Goal: Transaction & Acquisition: Purchase product/service

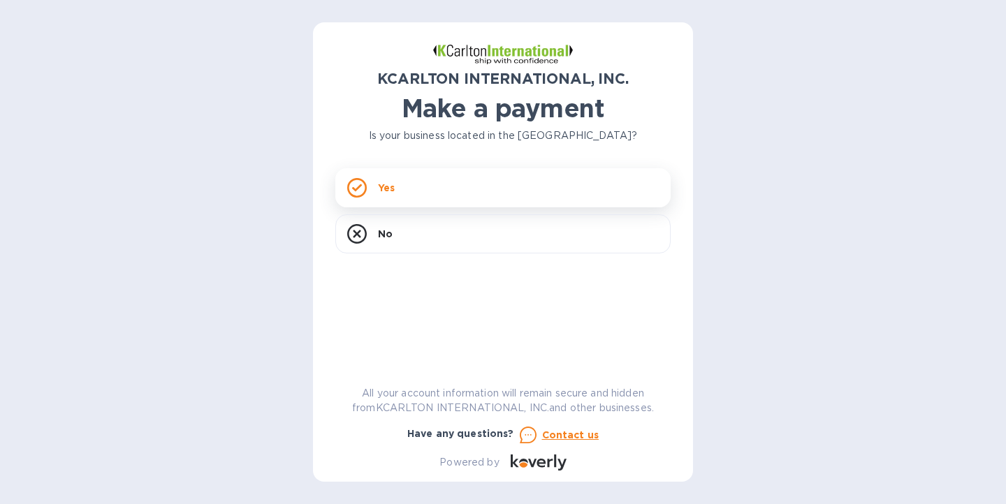
click at [388, 195] on div "Yes" at bounding box center [502, 187] width 335 height 39
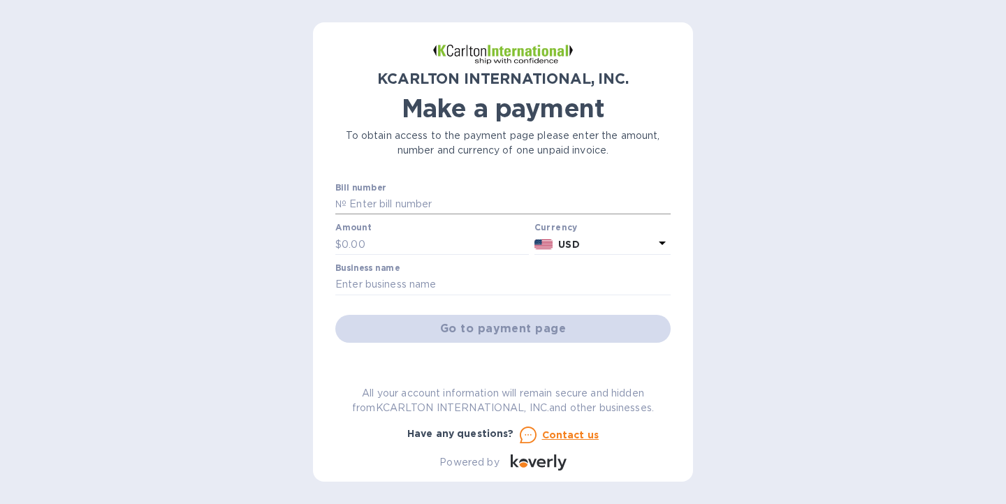
click at [417, 208] on input "text" at bounding box center [508, 204] width 324 height 21
paste input "15250054-01-1"
type input "15250054-01-1"
click at [416, 244] on input "text" at bounding box center [435, 244] width 187 height 21
type input "3,648.55"
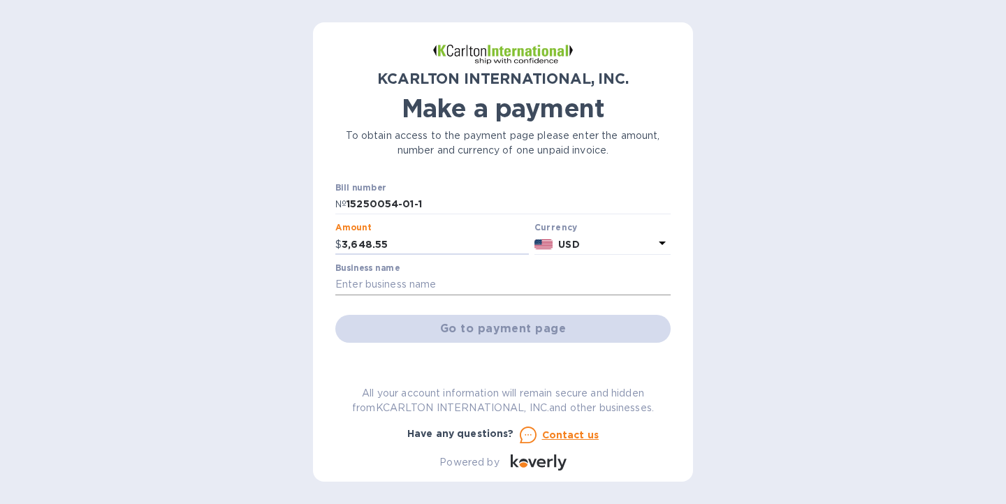
click at [469, 288] on input "text" at bounding box center [502, 285] width 335 height 21
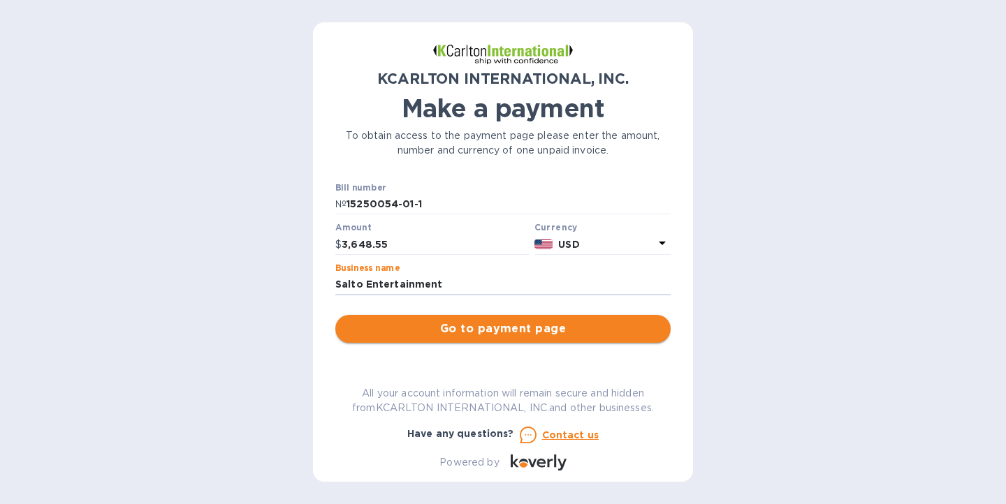
type input "Salto Entertainment"
click at [454, 325] on span "Go to payment page" at bounding box center [502, 329] width 313 height 17
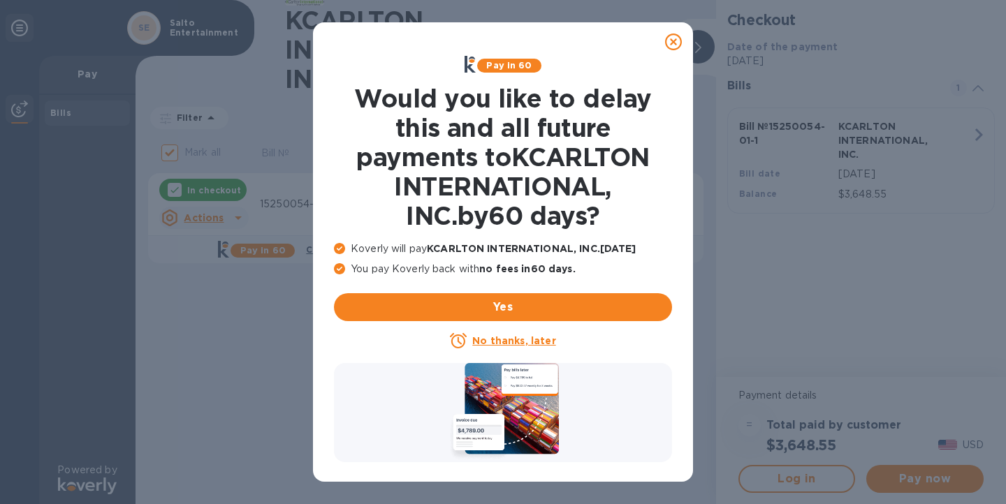
click at [671, 31] on div at bounding box center [673, 42] width 28 height 28
click at [673, 44] on icon at bounding box center [673, 42] width 17 height 17
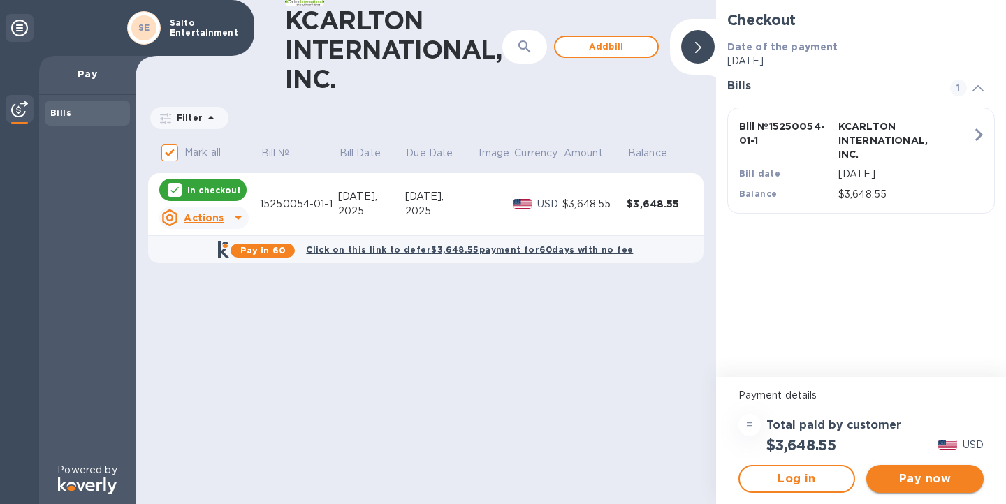
click at [951, 474] on span "Pay now" at bounding box center [924, 479] width 95 height 17
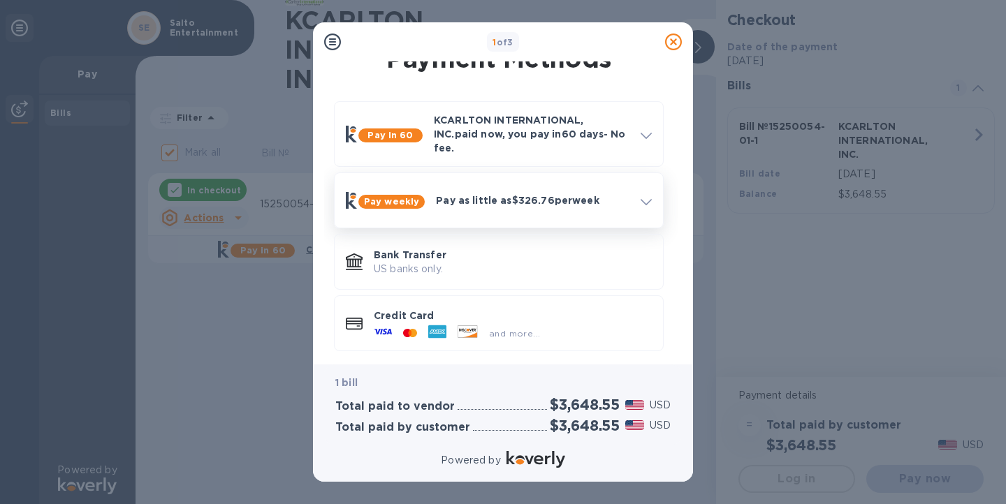
scroll to position [19, 0]
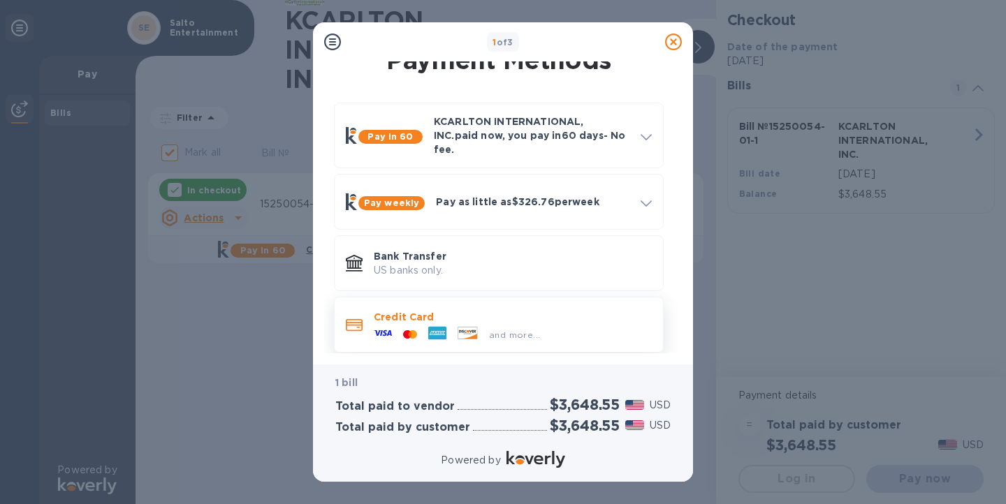
click at [552, 324] on div "and more..." at bounding box center [513, 331] width 278 height 15
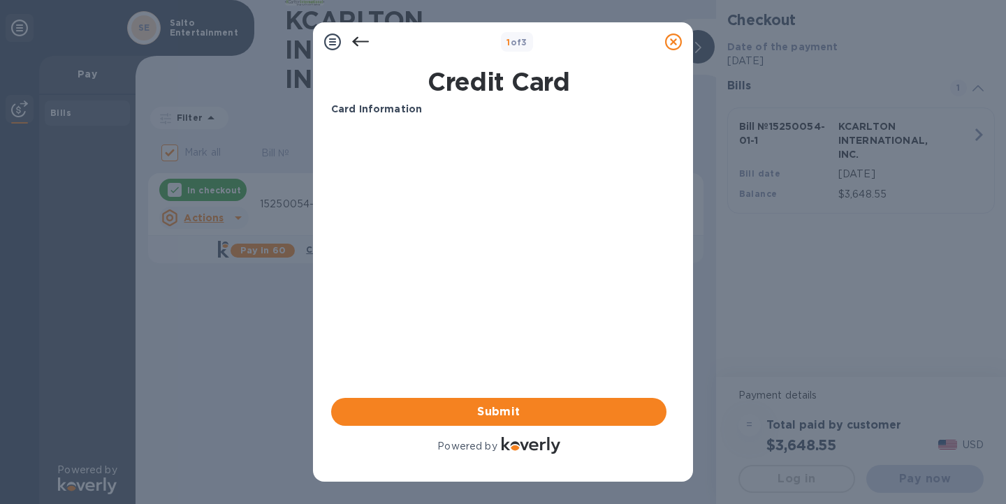
click at [552, 316] on div "Card Information Your browser does not support iframes Submit Powered by" at bounding box center [498, 279] width 335 height 355
click at [428, 152] on input "text" at bounding box center [498, 153] width 335 height 21
type input "4246 3154 3595 2971"
type input "01/29"
type input "037"
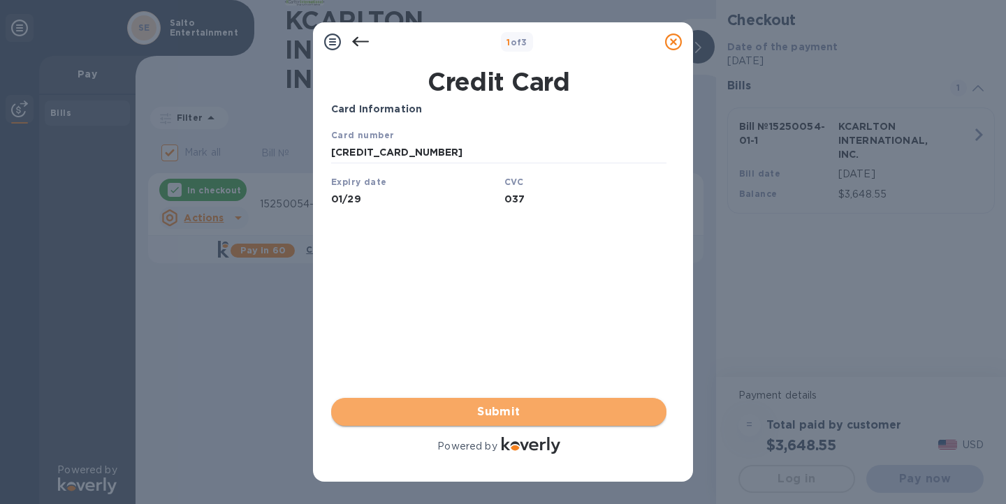
click at [408, 411] on span "Submit" at bounding box center [498, 412] width 313 height 17
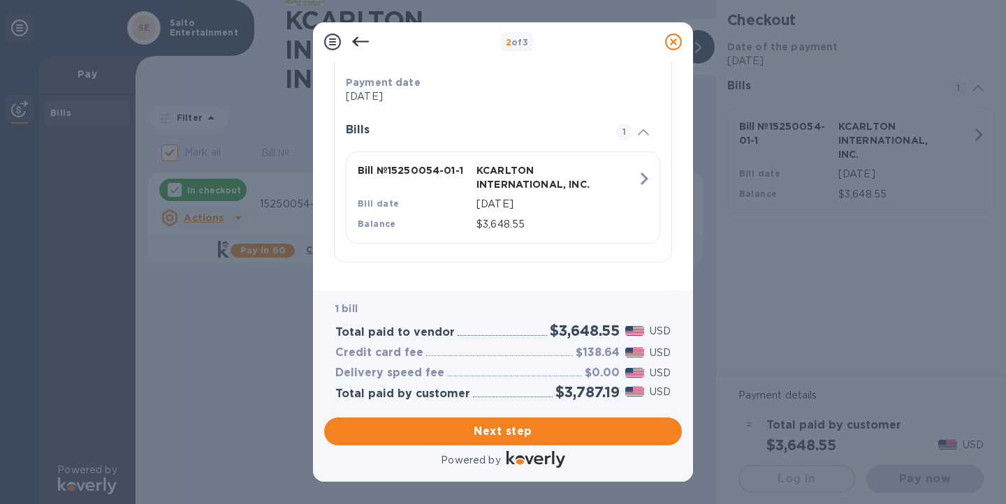
scroll to position [284, 0]
click at [465, 433] on span "Next step" at bounding box center [502, 431] width 335 height 17
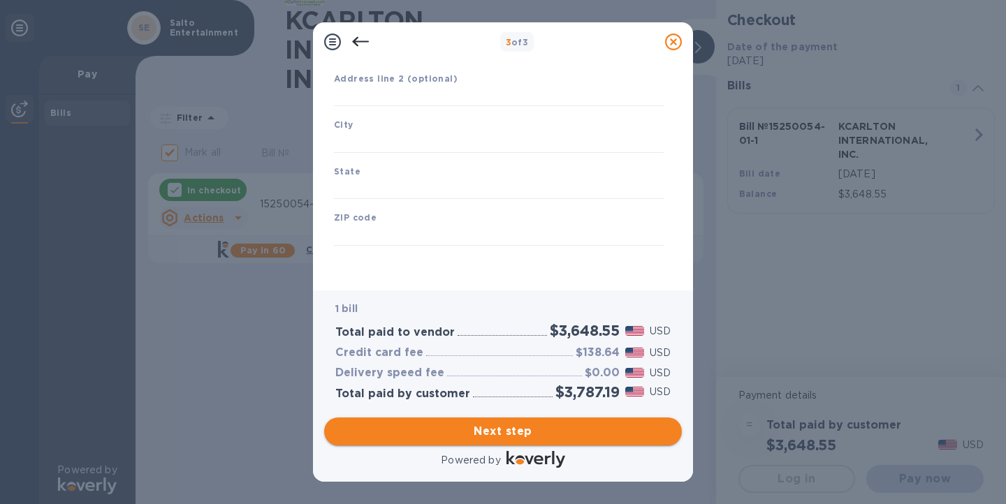
scroll to position [175, 0]
type input "United States"
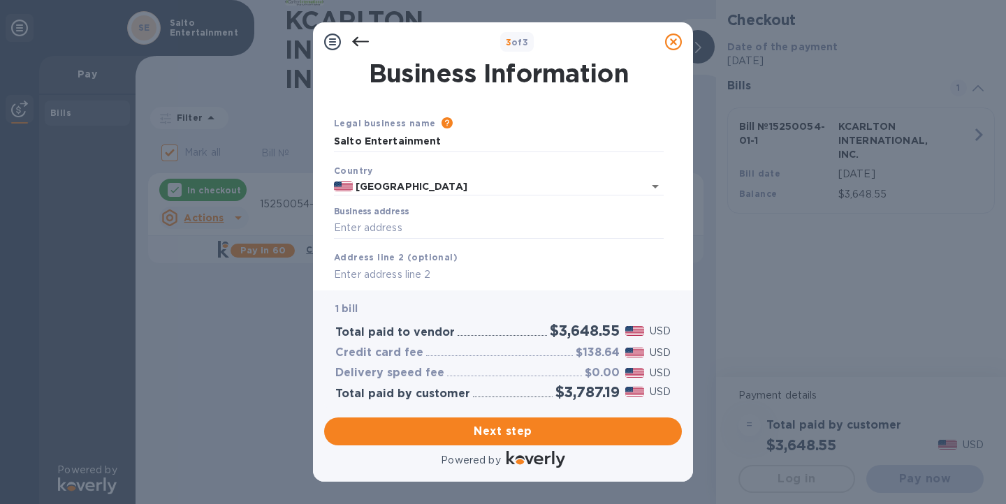
scroll to position [0, 0]
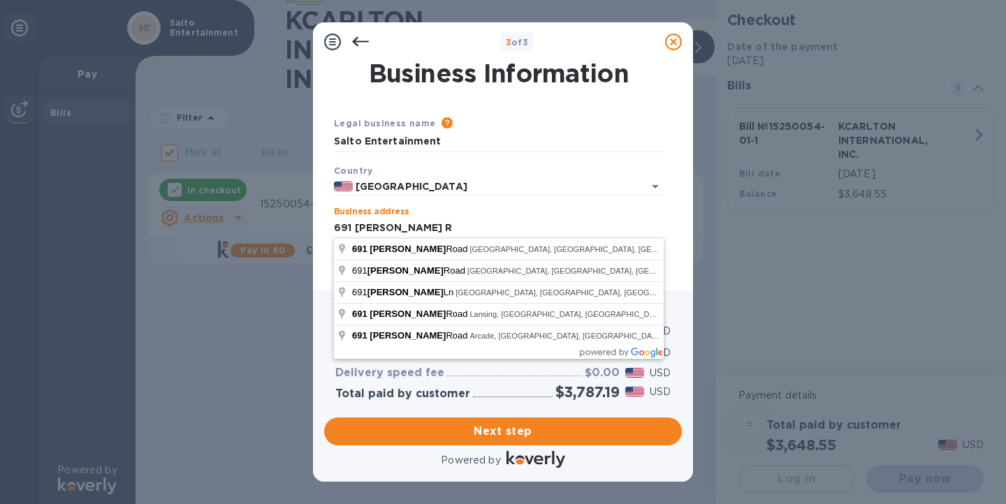
type input "691 Stoner Rd"
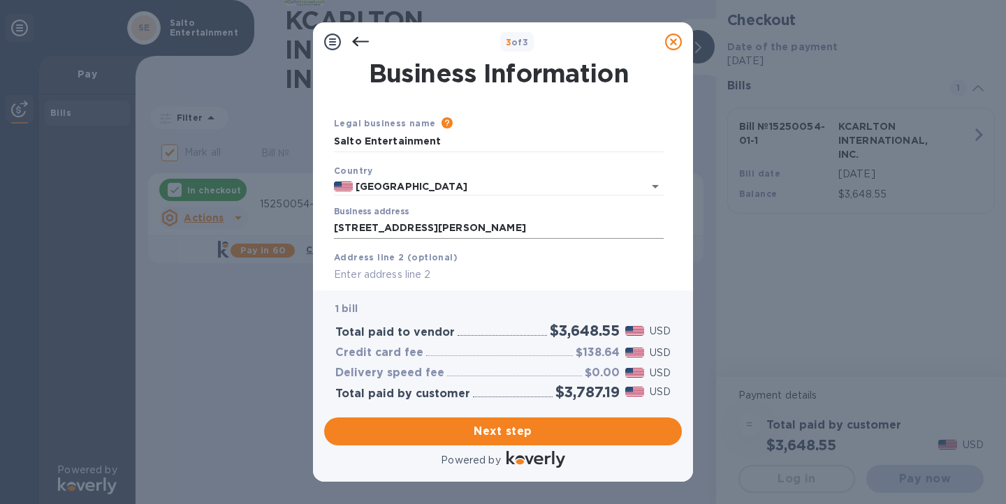
scroll to position [148, 0]
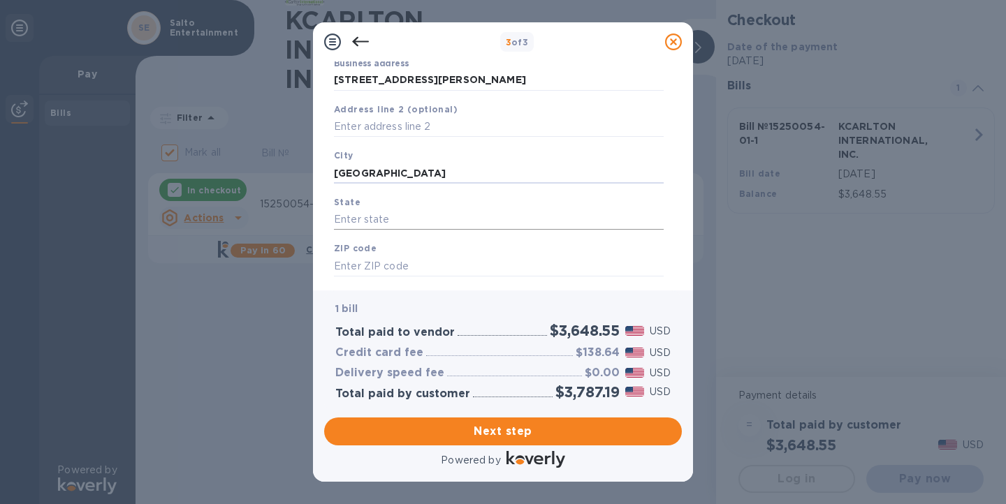
type input "Englewood"
type input "f"
type input "FL"
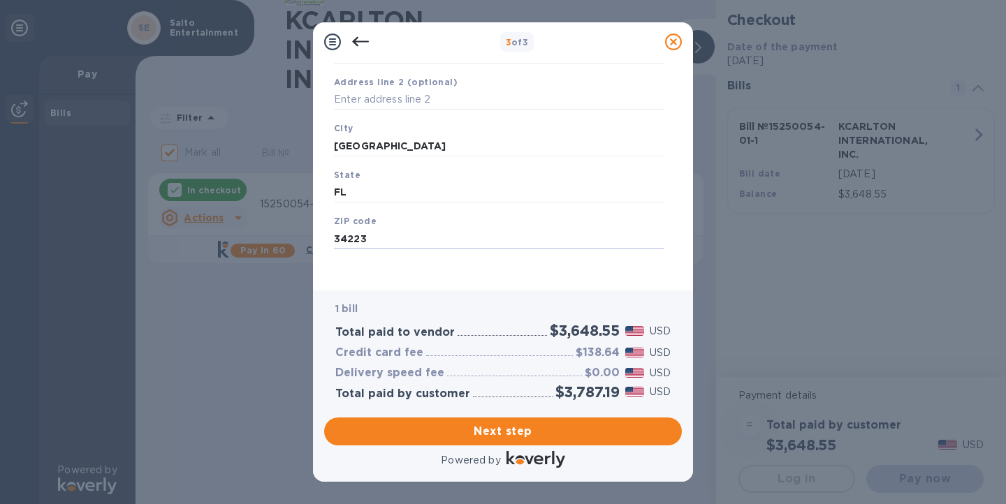
scroll to position [175, 0]
type input "34223"
click at [460, 434] on span "Next step" at bounding box center [502, 431] width 335 height 17
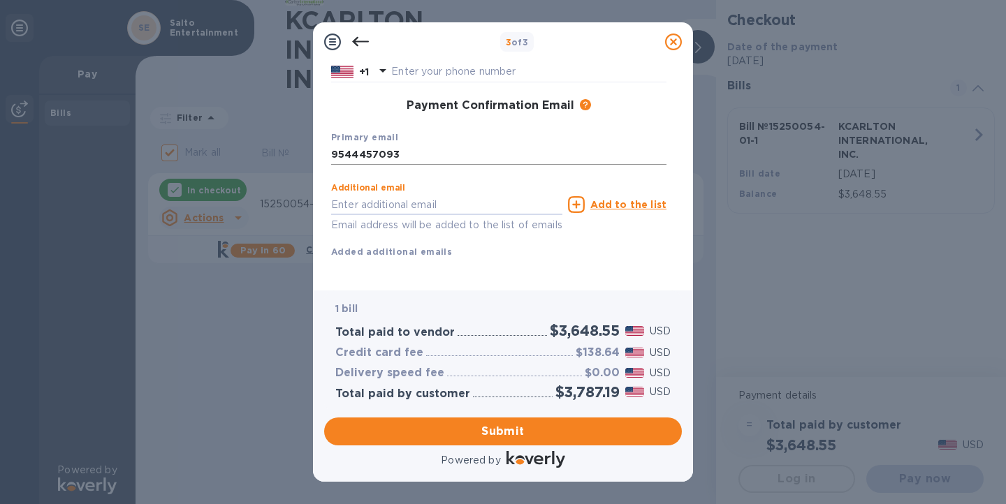
scroll to position [192, 0]
click at [512, 198] on input "text" at bounding box center [446, 206] width 231 height 21
click at [439, 203] on input "text" at bounding box center [446, 206] width 231 height 21
drag, startPoint x: 411, startPoint y: 153, endPoint x: 220, endPoint y: 153, distance: 191.4
click at [220, 153] on div "3 of 3 Payment Contact Information First name Last name Phone number +1 Payment…" at bounding box center [503, 252] width 1006 height 504
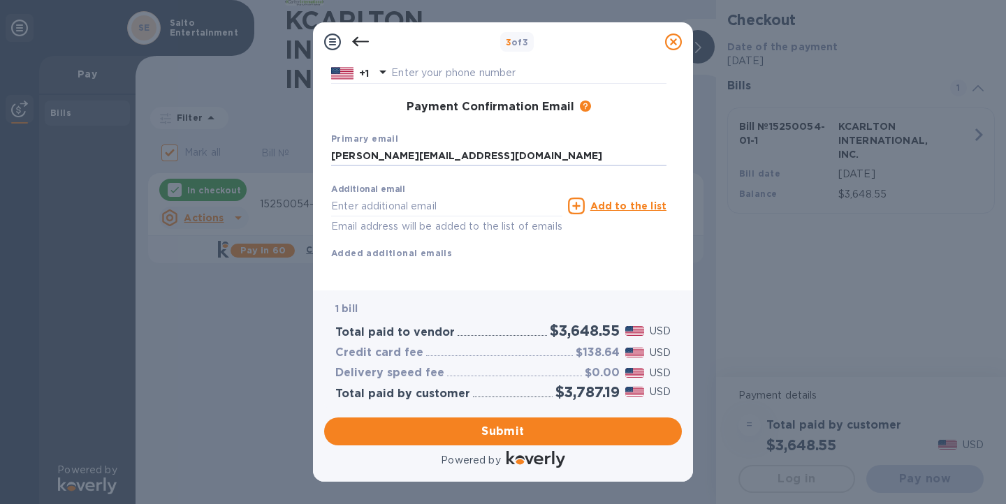
type input "[PERSON_NAME][EMAIL_ADDRESS][DOMAIN_NAME]"
type input "alli"
type input "[PERSON_NAME][EMAIL_ADDRESS][DOMAIN_NAME]"
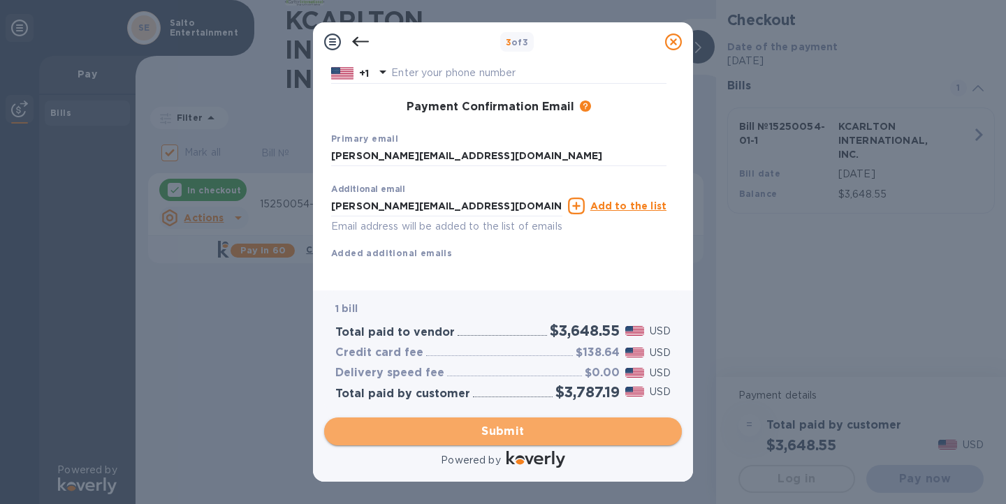
click at [372, 431] on span "Submit" at bounding box center [502, 431] width 335 height 17
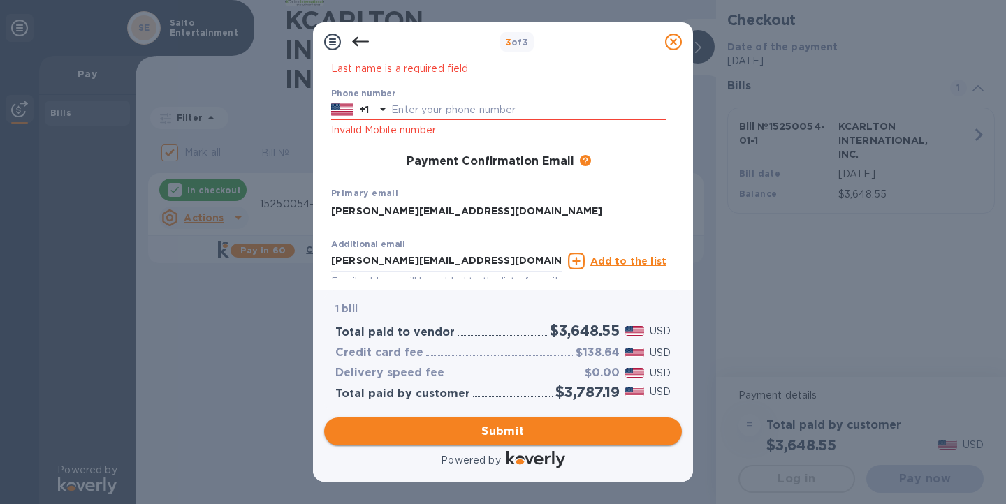
click at [372, 431] on span "Submit" at bounding box center [502, 431] width 335 height 17
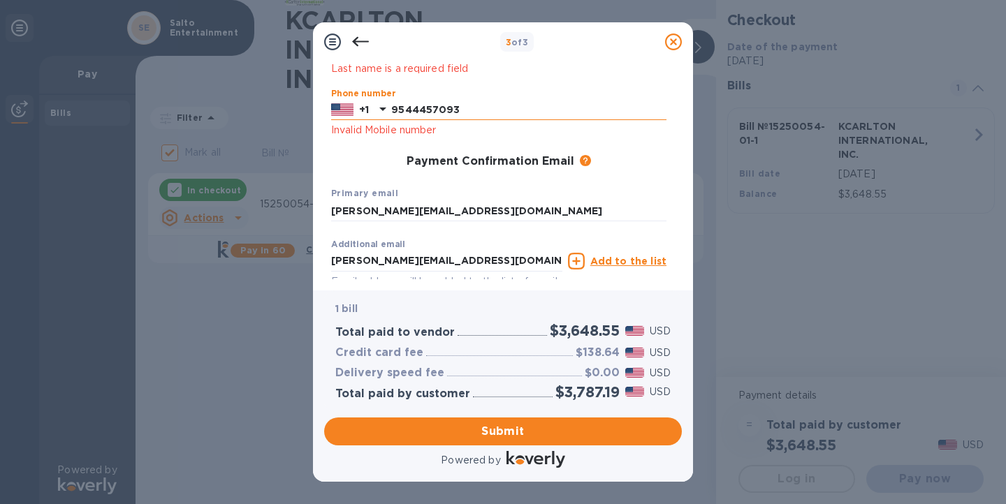
type input "9544457093"
click button "Submit" at bounding box center [0, 0] width 0 height 0
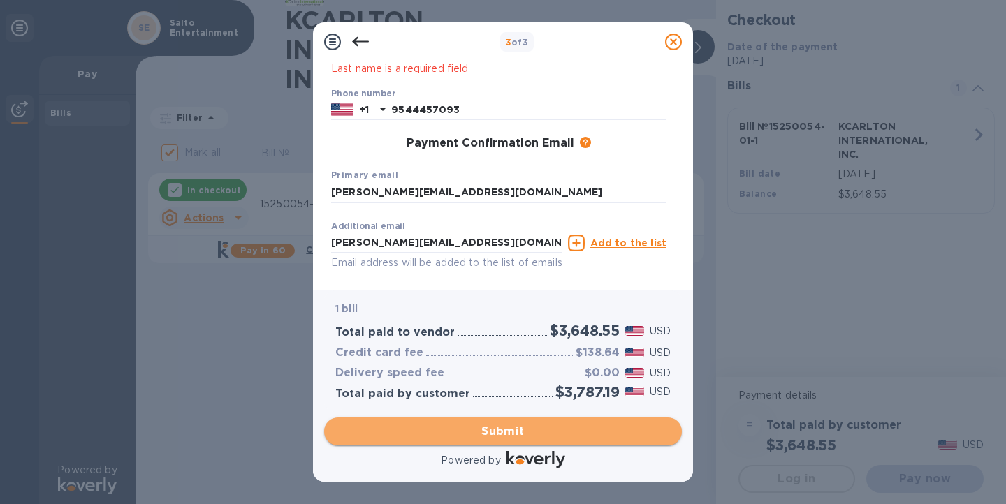
click at [470, 426] on span "Submit" at bounding box center [502, 431] width 335 height 17
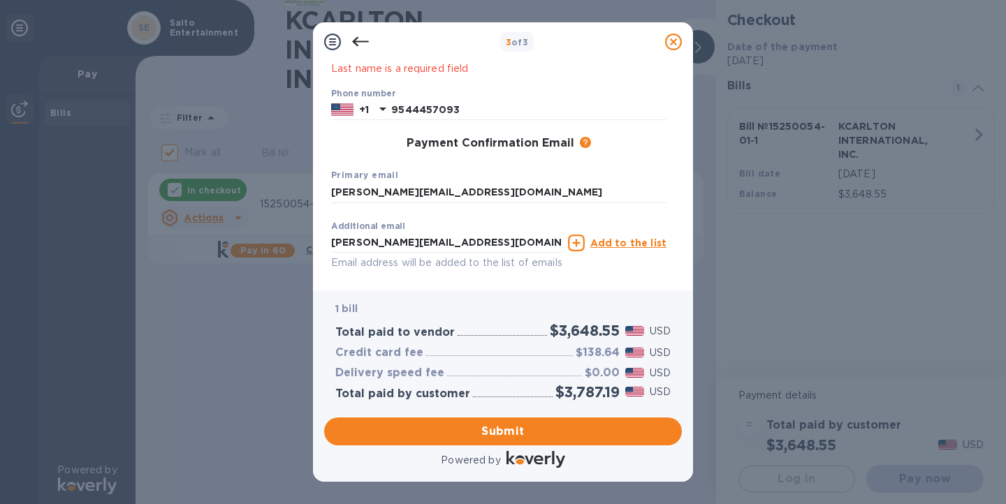
click at [615, 242] on u "Add to the list" at bounding box center [628, 243] width 76 height 11
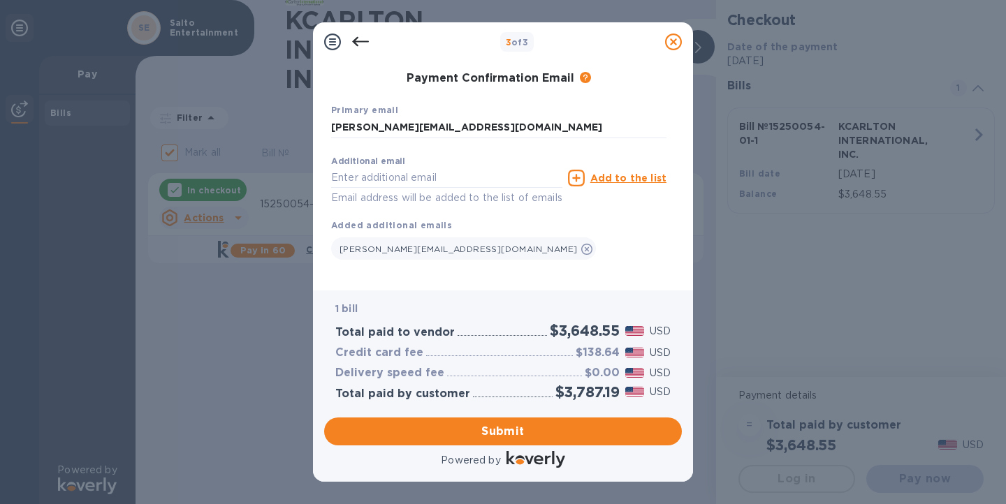
scroll to position [256, 0]
click at [469, 442] on button "Submit" at bounding box center [503, 432] width 358 height 28
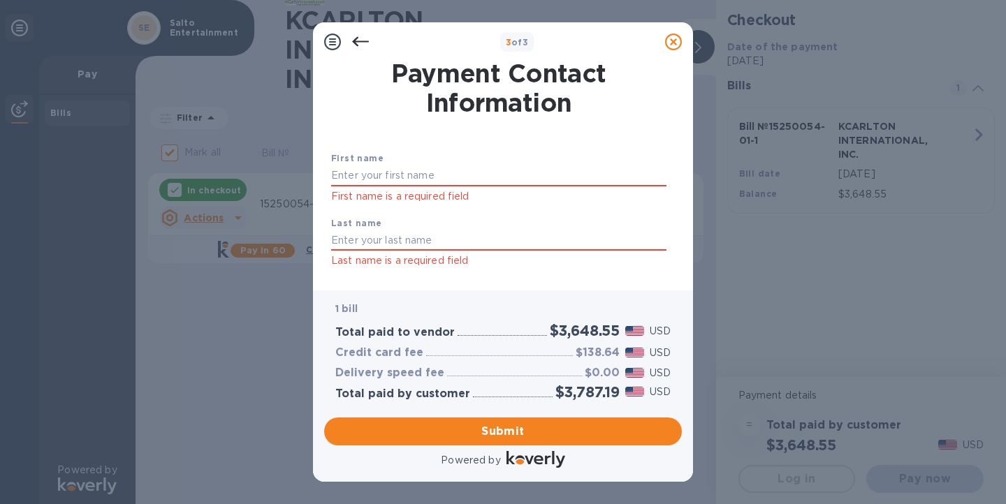
scroll to position [0, 0]
type input "Allison"
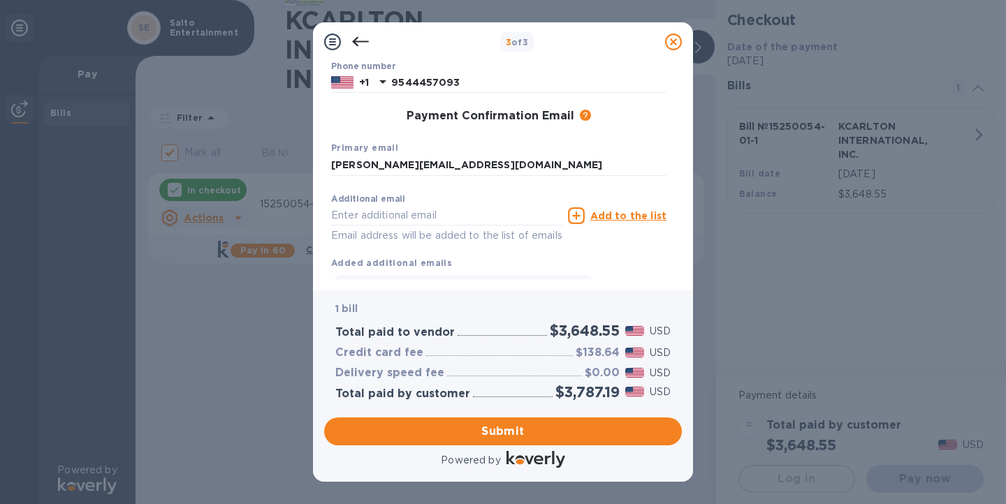
scroll to position [238, 0]
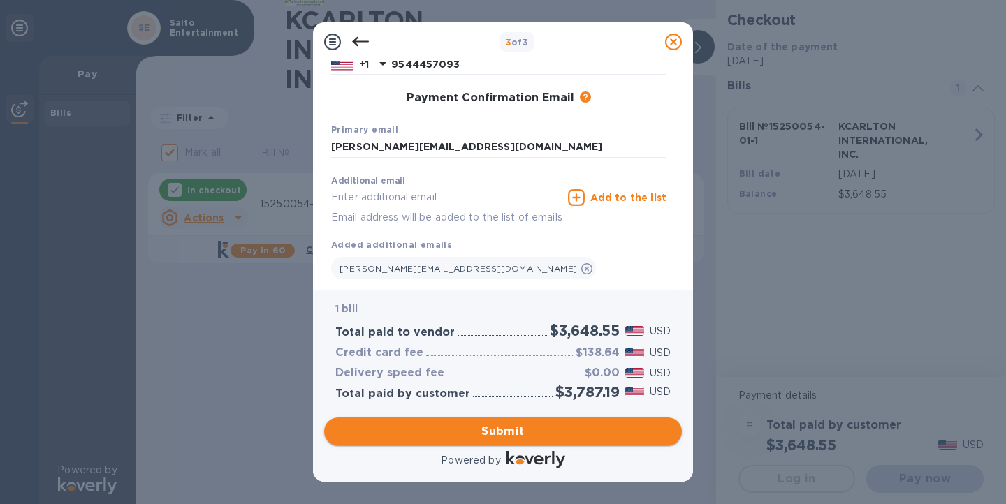
type input "Blei"
click at [365, 435] on span "Submit" at bounding box center [502, 431] width 335 height 17
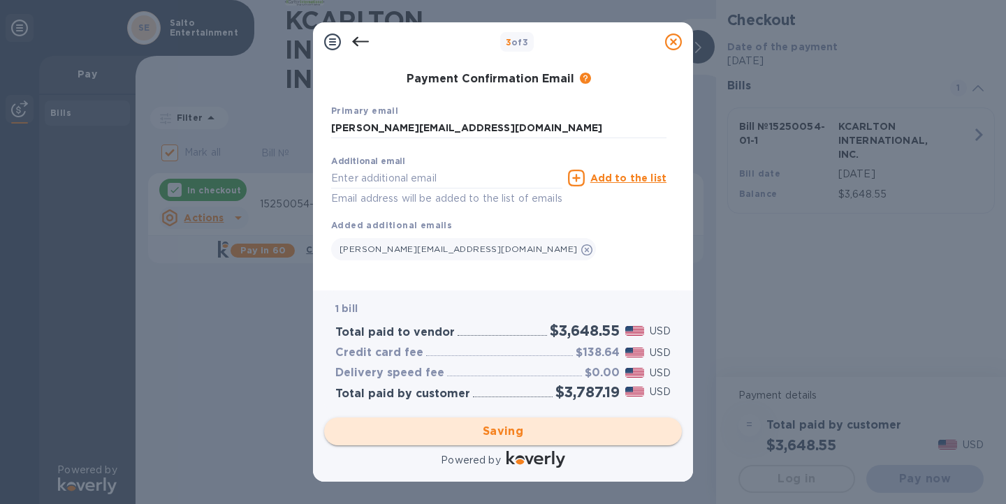
checkbox input "false"
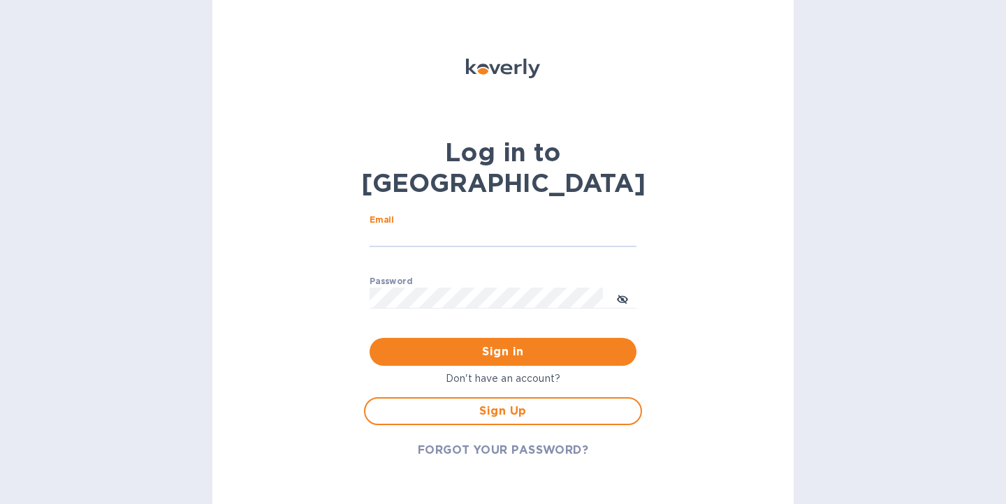
type input "[PERSON_NAME][EMAIL_ADDRESS][DOMAIN_NAME]"
click at [463, 372] on p "Don't have an account?" at bounding box center [503, 379] width 278 height 15
click at [474, 372] on p "Don't have an account?" at bounding box center [503, 379] width 278 height 15
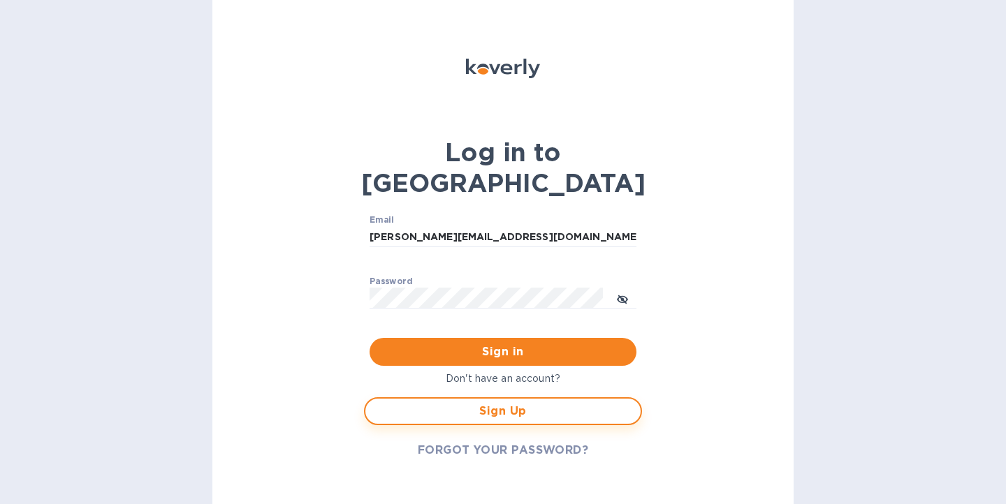
click at [479, 403] on span "Sign Up" at bounding box center [503, 411] width 253 height 17
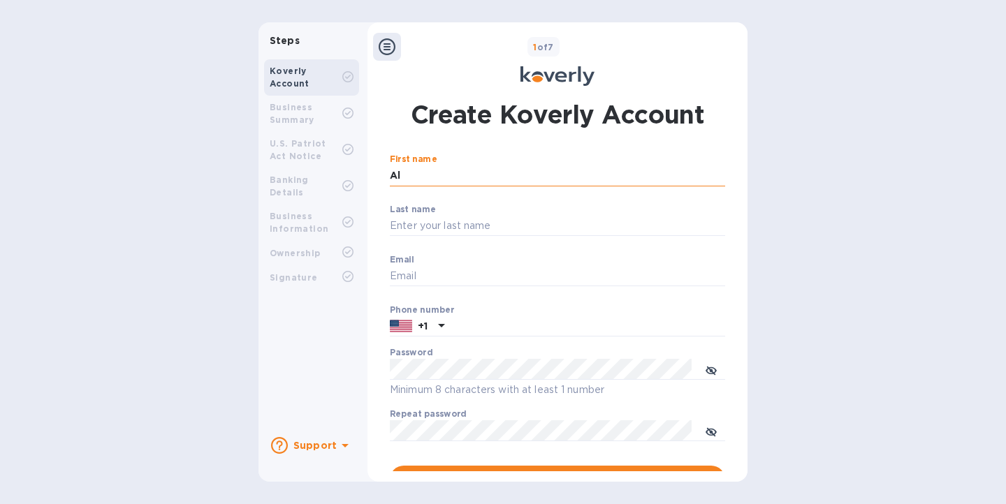
type input "A"
type input "Alliso"
